Goal: Task Accomplishment & Management: Use online tool/utility

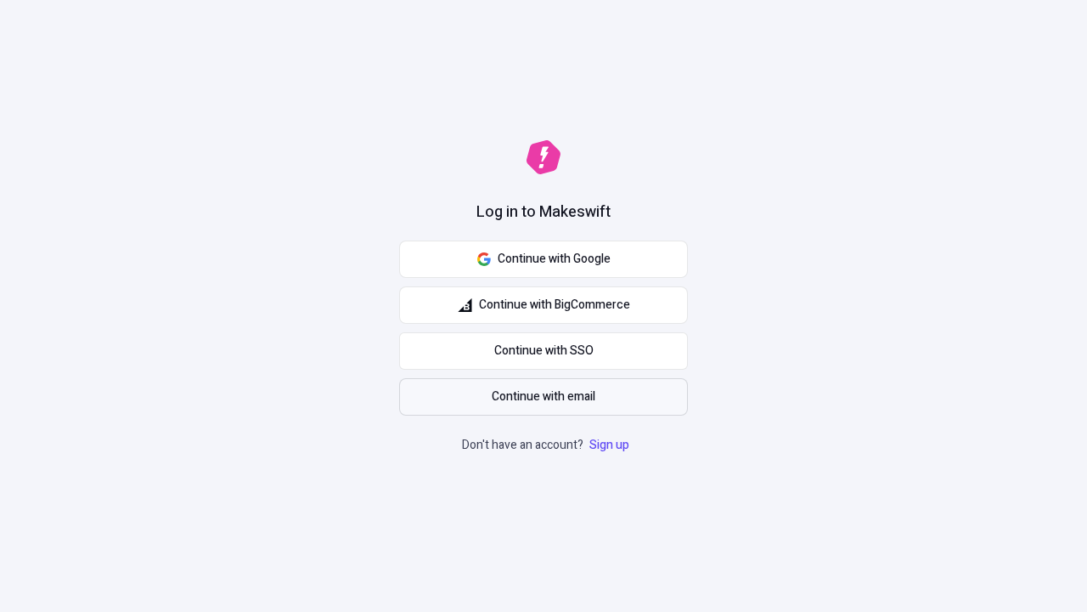
click at [544, 397] on span "Continue with email" at bounding box center [544, 396] width 104 height 19
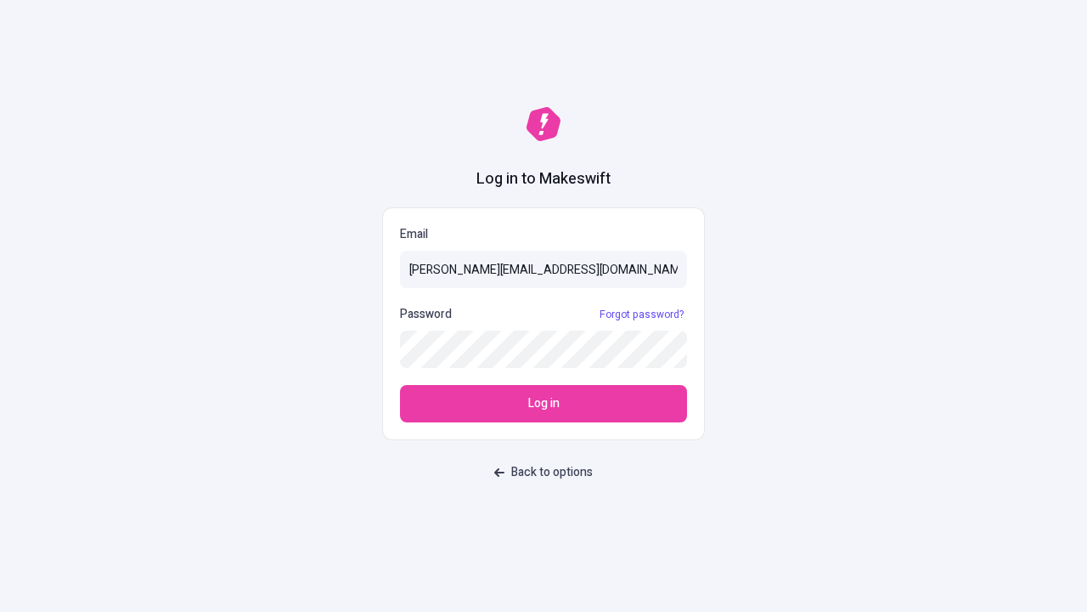
type input "sasha+test-ui@makeswift.com"
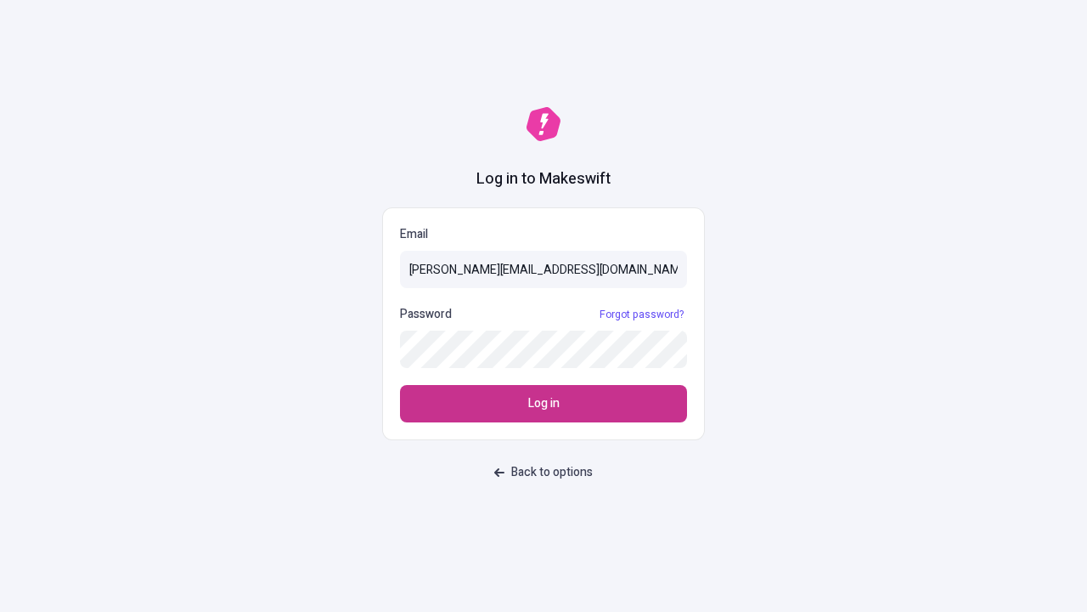
click at [544, 403] on span "Log in" at bounding box center [543, 403] width 31 height 19
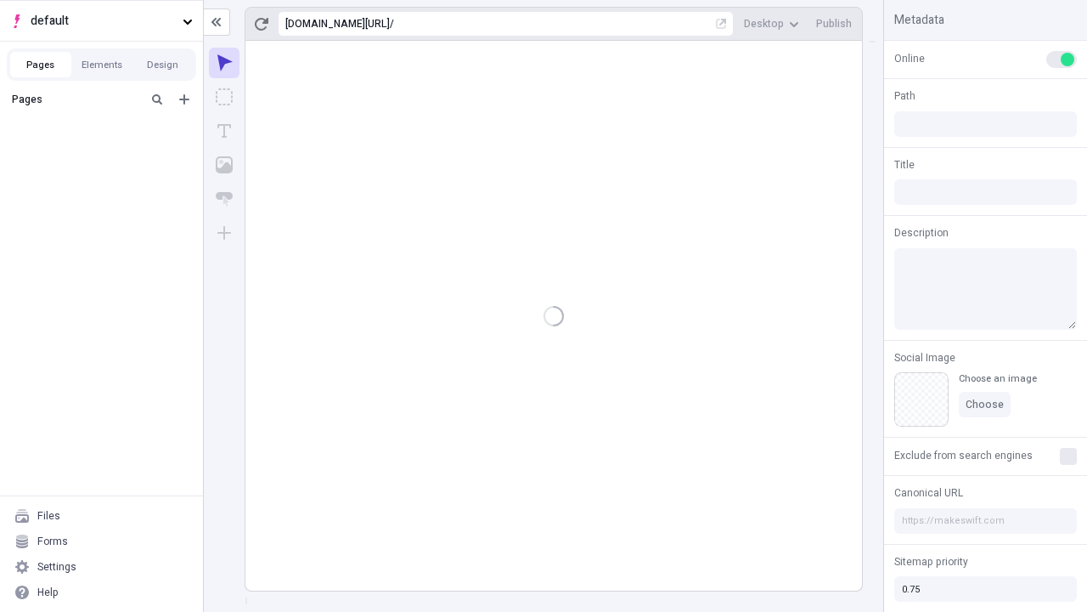
type input "/deep-link-acidus"
click at [101, 20] on span "default" at bounding box center [103, 21] width 145 height 19
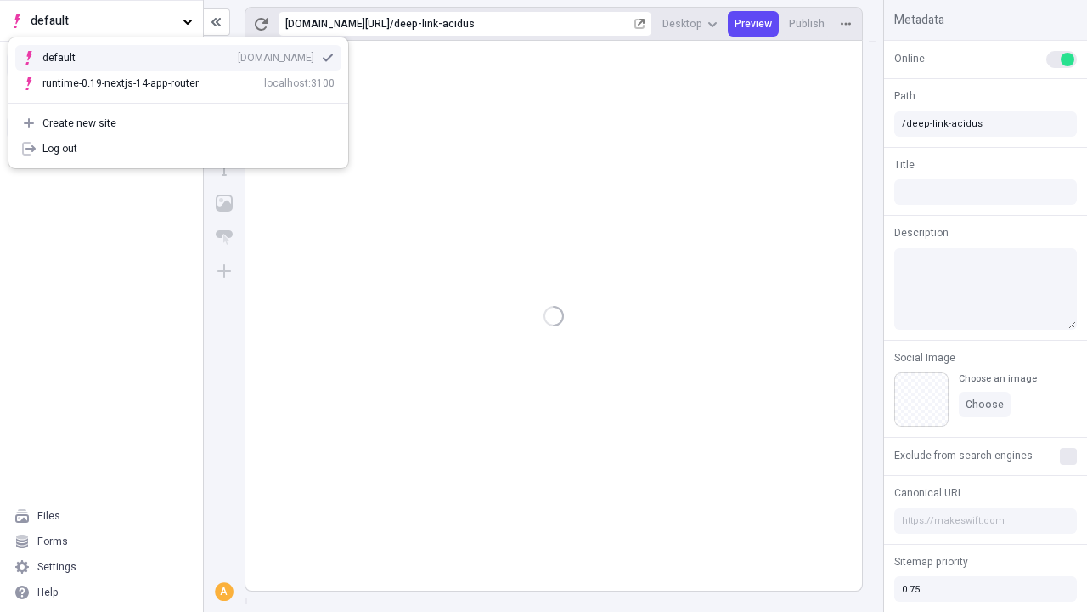
click at [238, 54] on div "[DOMAIN_NAME]" at bounding box center [276, 58] width 76 height 14
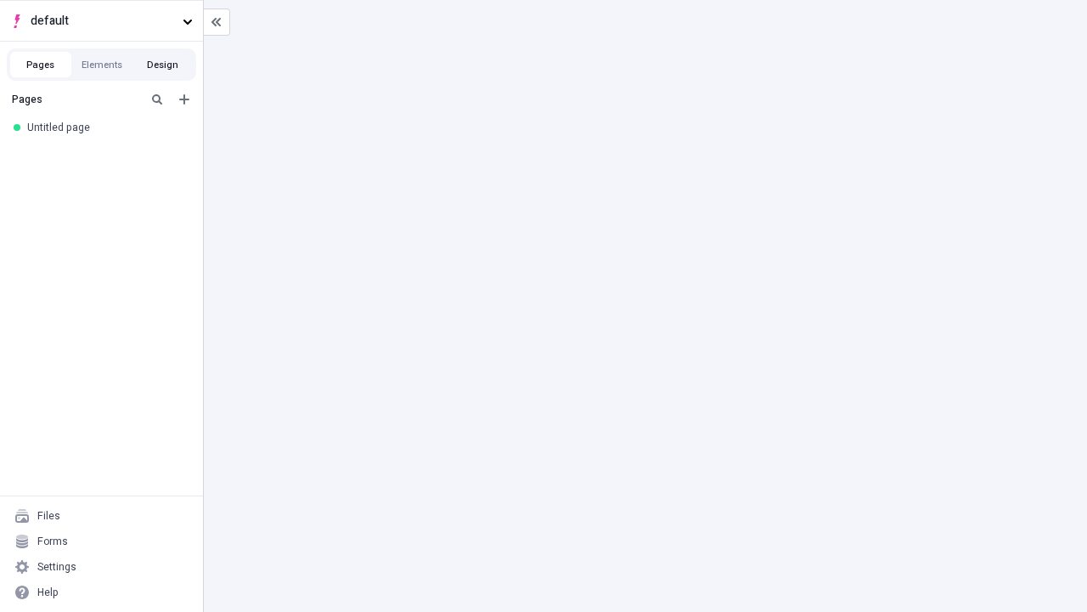
click at [162, 65] on button "Design" at bounding box center [163, 64] width 61 height 25
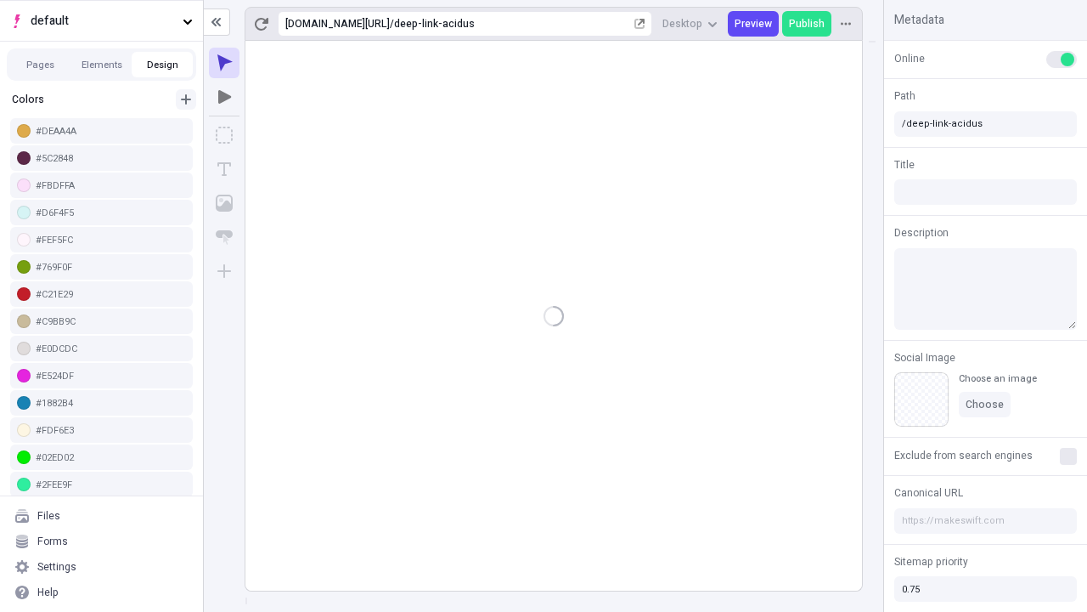
click at [186, 94] on icon "button" at bounding box center [186, 99] width 10 height 10
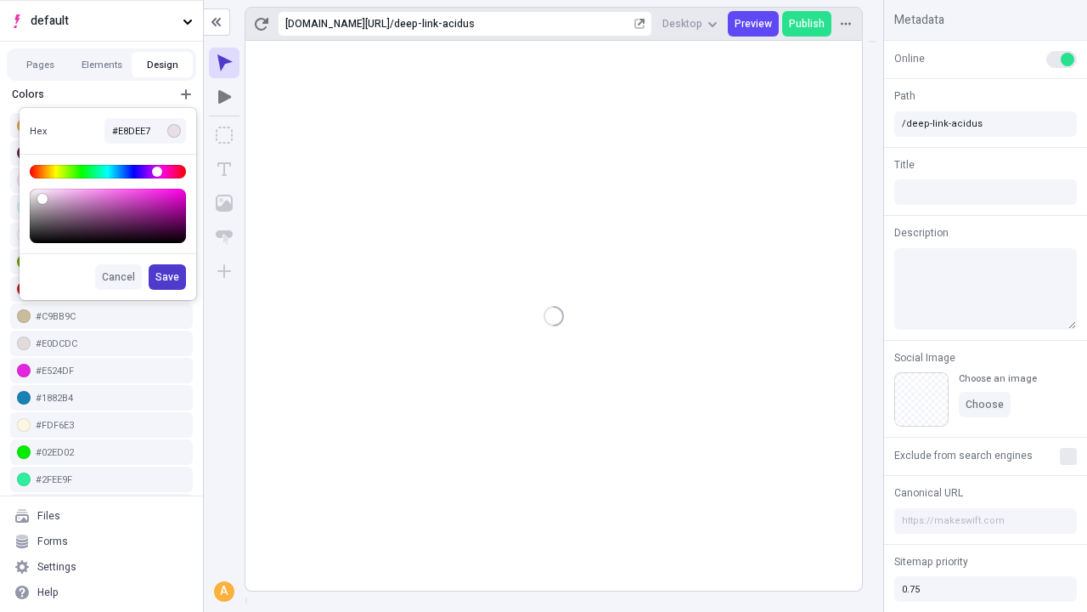
click at [168, 277] on span "Save" at bounding box center [167, 277] width 24 height 14
